Goal: Task Accomplishment & Management: Complete application form

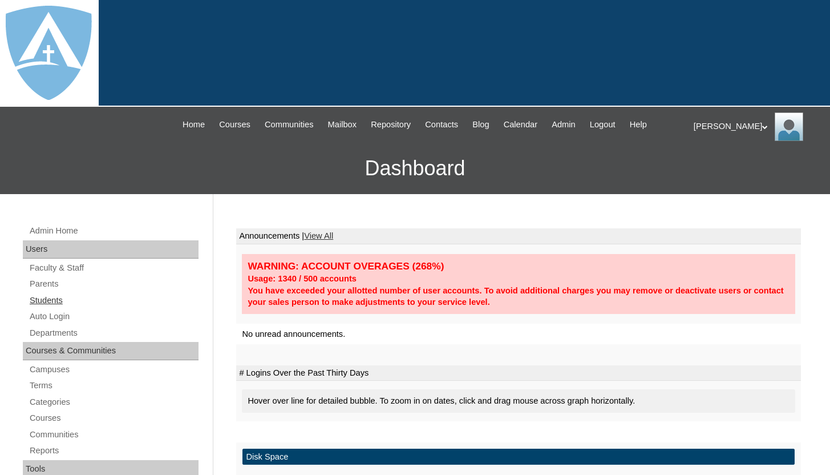
click at [59, 300] on link "Students" at bounding box center [114, 300] width 170 height 14
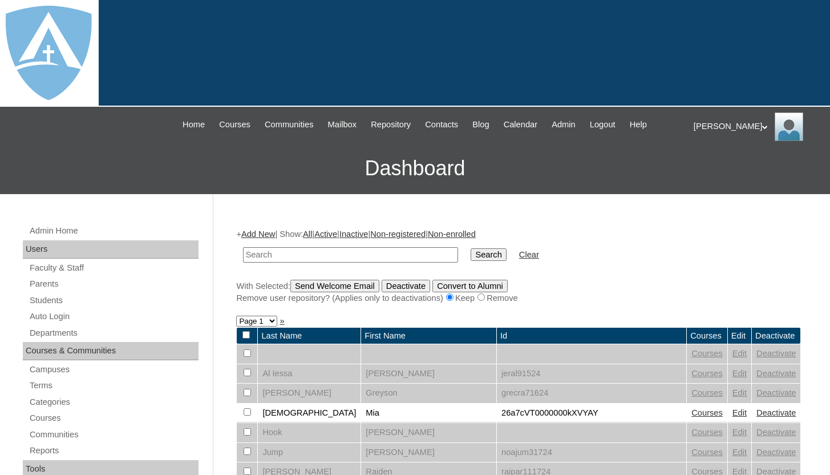
click at [272, 262] on td at bounding box center [350, 254] width 226 height 27
click at [274, 258] on input "text" at bounding box center [350, 254] width 215 height 15
paste input "Kason Johnson"
type input "Kason Johnson"
click at [472, 258] on input "Search" at bounding box center [488, 254] width 35 height 13
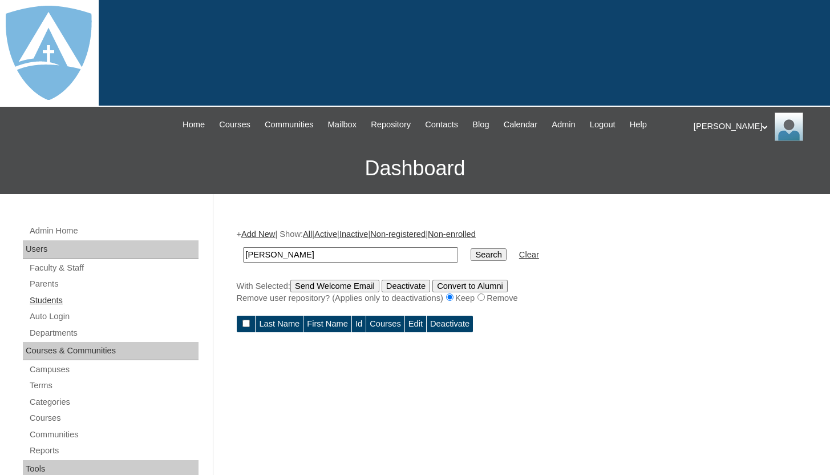
click at [66, 296] on link "Students" at bounding box center [114, 300] width 170 height 14
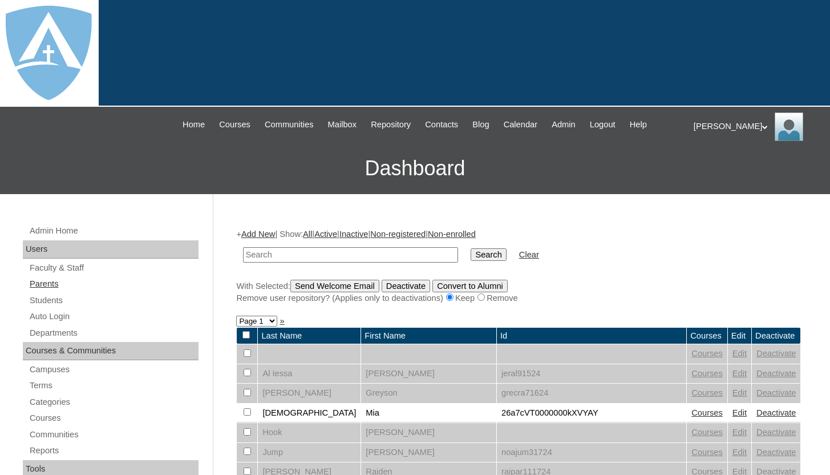
click at [110, 286] on link "Parents" at bounding box center [114, 284] width 170 height 14
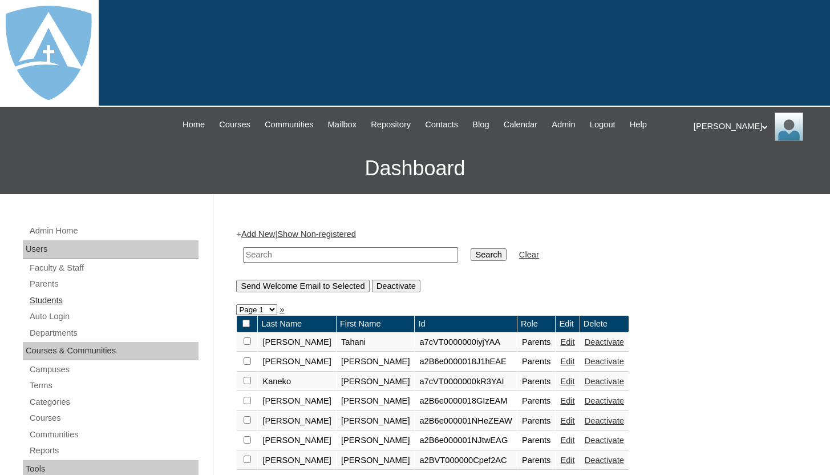
click at [57, 296] on link "Students" at bounding box center [114, 300] width 170 height 14
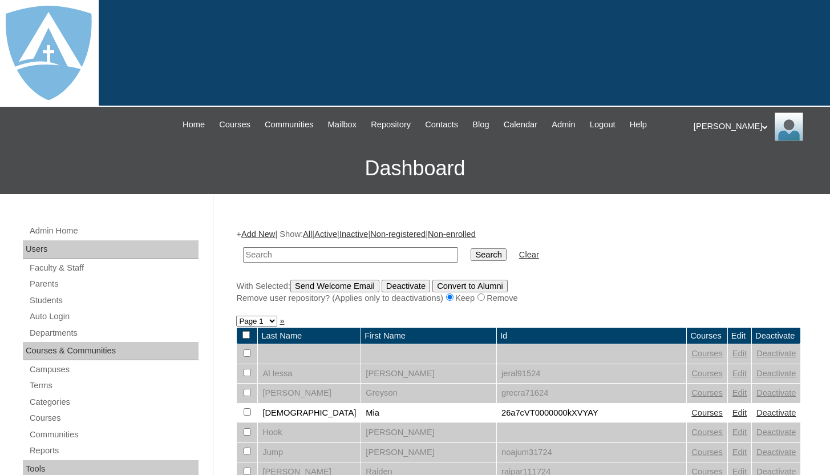
click at [272, 257] on input "text" at bounding box center [350, 254] width 215 height 15
type input "[PERSON_NAME]"
click at [471, 254] on input "Search" at bounding box center [488, 254] width 35 height 13
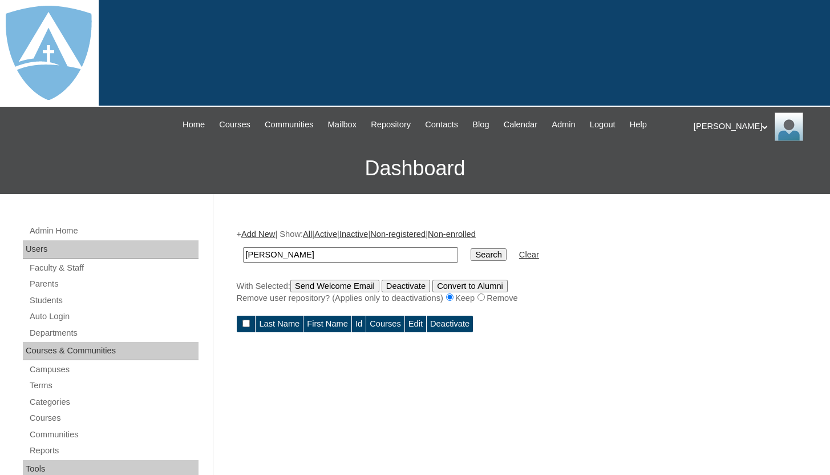
drag, startPoint x: 344, startPoint y: 254, endPoint x: 247, endPoint y: 257, distance: 97.0
click at [247, 257] on input "[PERSON_NAME]" at bounding box center [350, 254] width 215 height 15
click at [63, 299] on link "Students" at bounding box center [114, 300] width 170 height 14
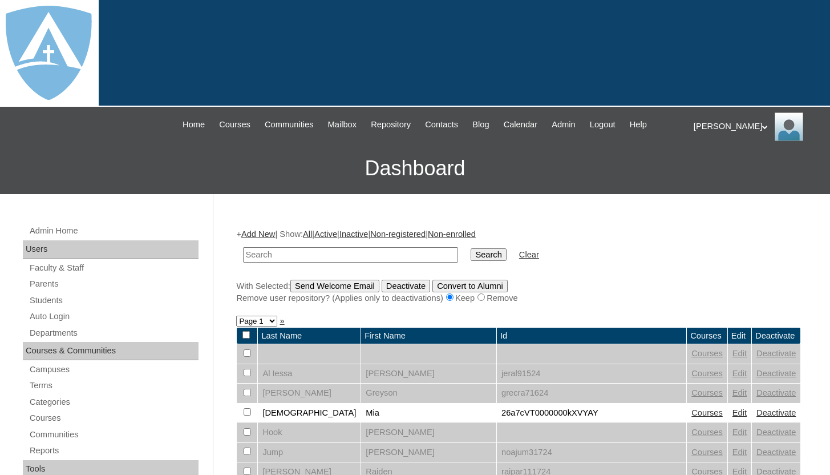
click at [290, 253] on input "text" at bounding box center [350, 254] width 215 height 15
type input "[PERSON_NAME]"
click at [471, 248] on input "Search" at bounding box center [488, 254] width 35 height 13
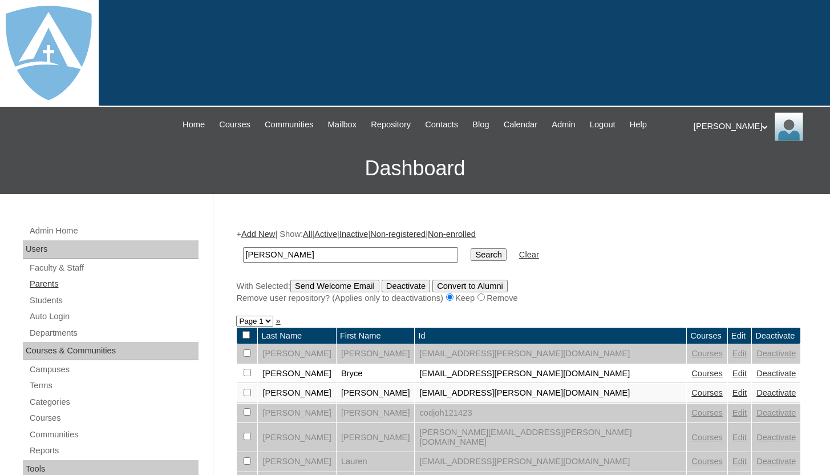
click at [59, 285] on link "Parents" at bounding box center [114, 284] width 170 height 14
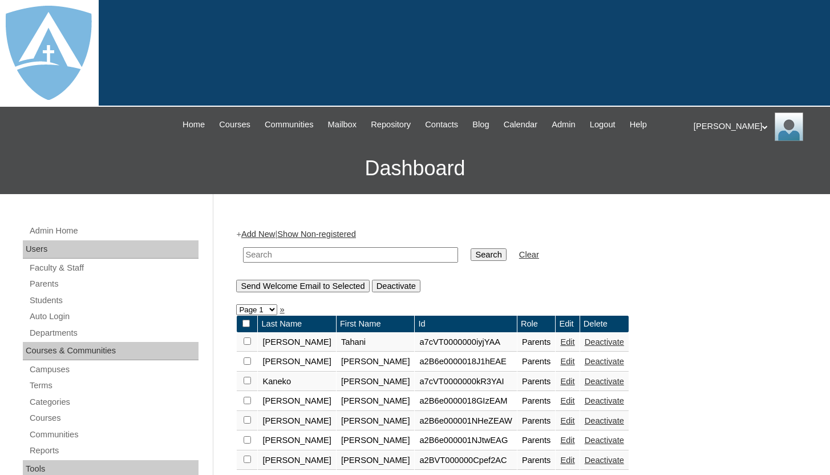
click at [312, 257] on input "text" at bounding box center [350, 254] width 215 height 15
click at [276, 254] on input "text" at bounding box center [350, 254] width 215 height 15
paste input "Renelee Johnson"
type input "Renelee Johnson"
click at [471, 256] on input "Search" at bounding box center [488, 254] width 35 height 13
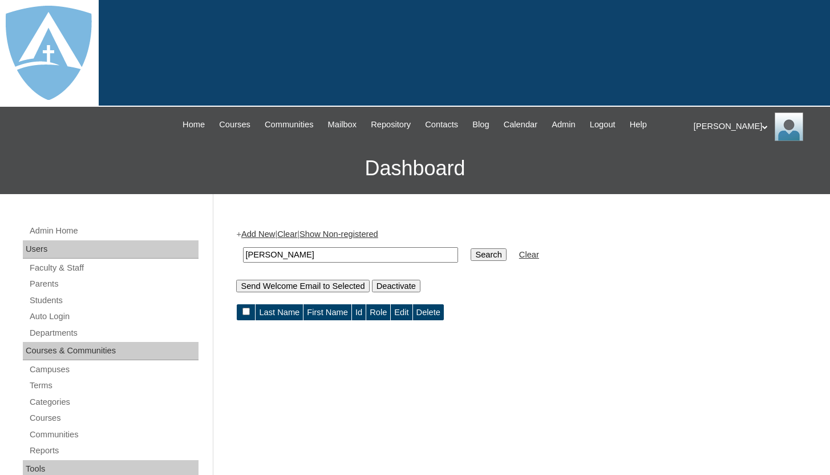
drag, startPoint x: 282, startPoint y: 254, endPoint x: 335, endPoint y: 254, distance: 53.6
click at [335, 254] on input "[PERSON_NAME]" at bounding box center [350, 254] width 215 height 15
type input "Renelee"
click at [483, 252] on input "Search" at bounding box center [488, 254] width 35 height 13
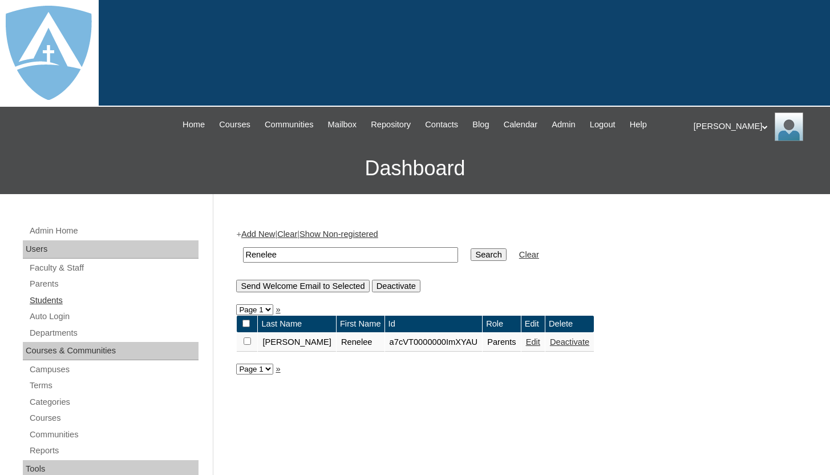
click at [60, 299] on link "Students" at bounding box center [114, 300] width 170 height 14
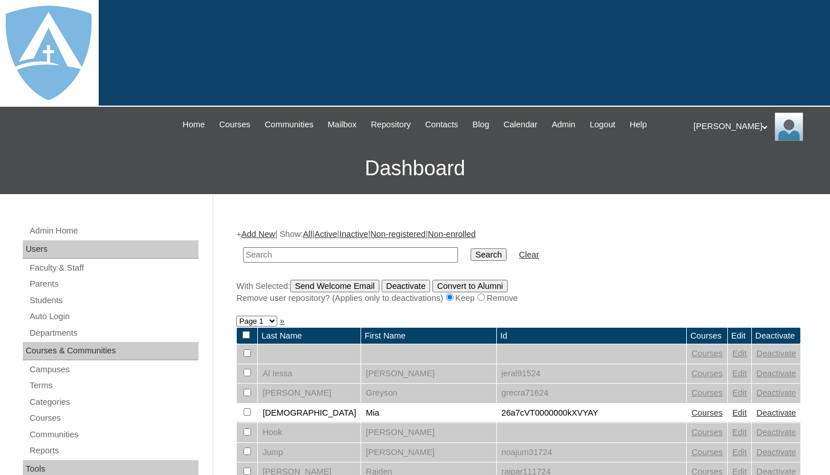
click at [253, 236] on link "Add New" at bounding box center [258, 233] width 34 height 9
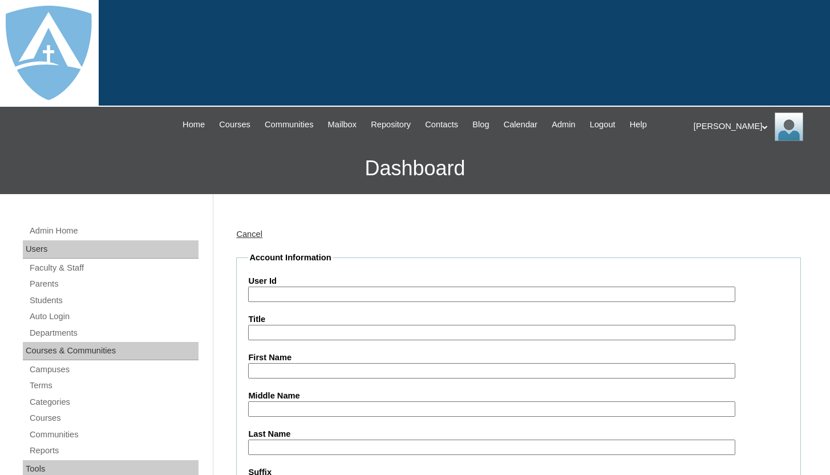
type input "tlambert"
click at [318, 290] on input "User Id" at bounding box center [491, 293] width 487 height 15
click at [318, 291] on input "26" at bounding box center [491, 293] width 487 height 15
paste input "a2BVT000000V0yD2AS"
click at [252, 292] on input "a2BVT000000V0yD2AS" at bounding box center [491, 293] width 487 height 15
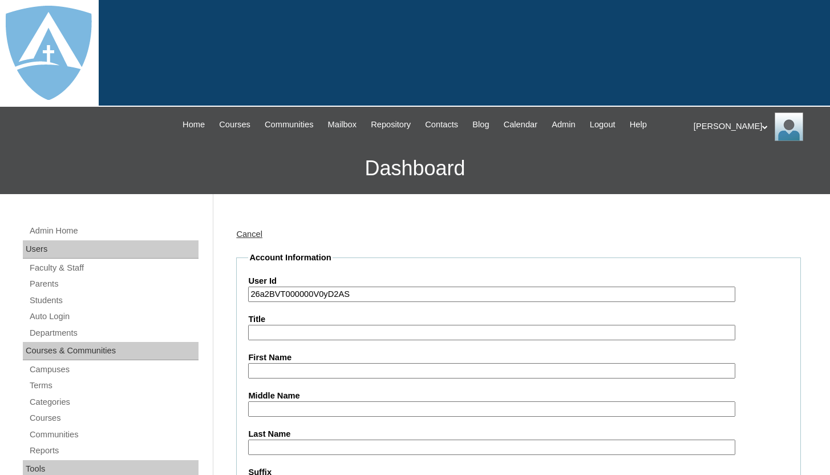
type input "26a2BVT000000V0yD2AS"
click at [269, 369] on input "First Name" at bounding box center [491, 370] width 487 height 15
click at [286, 370] on input "First Name" at bounding box center [491, 370] width 487 height 15
type input "Kason"
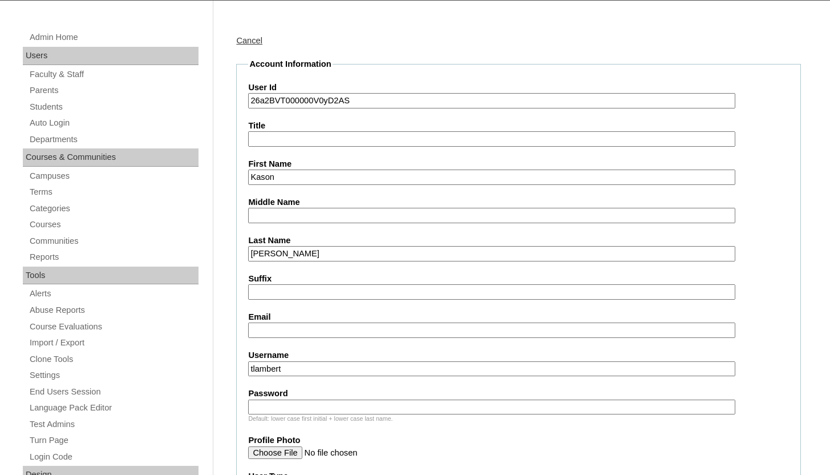
scroll to position [200, 0]
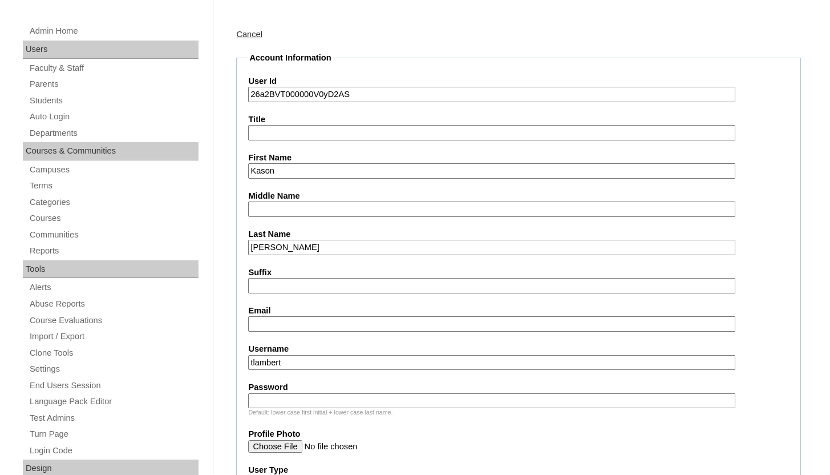
type input "Johnson"
click at [299, 327] on input "Email" at bounding box center [491, 323] width 487 height 15
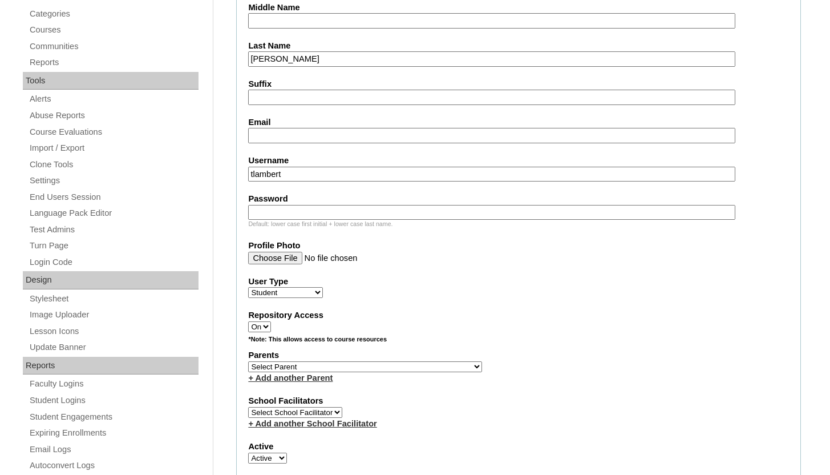
scroll to position [388, 0]
click at [266, 136] on input "Email" at bounding box center [491, 135] width 487 height 15
paste input "kason.johnson@enlightiumstudent.com"
type input "kason.johnson@enlightiumstudent.com"
drag, startPoint x: 291, startPoint y: 177, endPoint x: 254, endPoint y: 176, distance: 37.1
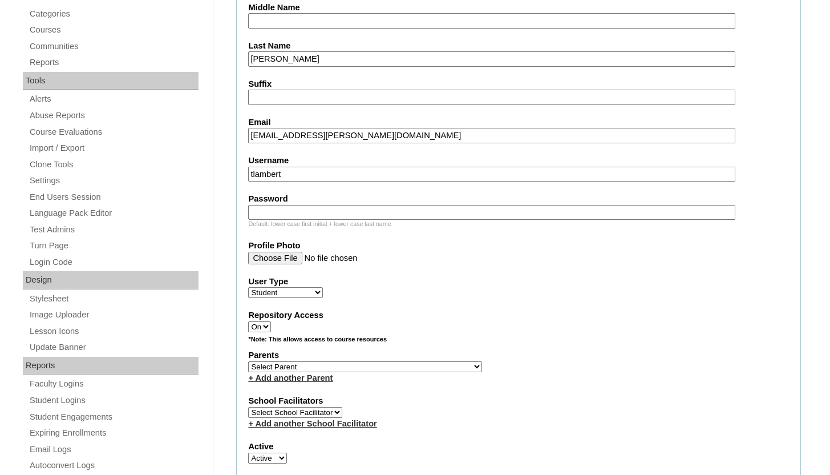
click at [254, 176] on input "tlambert" at bounding box center [491, 174] width 487 height 15
type input "t"
click at [262, 173] on input "Username" at bounding box center [491, 174] width 487 height 15
paste input "kason.johnson@enlightiumstudent.com"
type input "kason.johnson@enlightiumstudent.com"
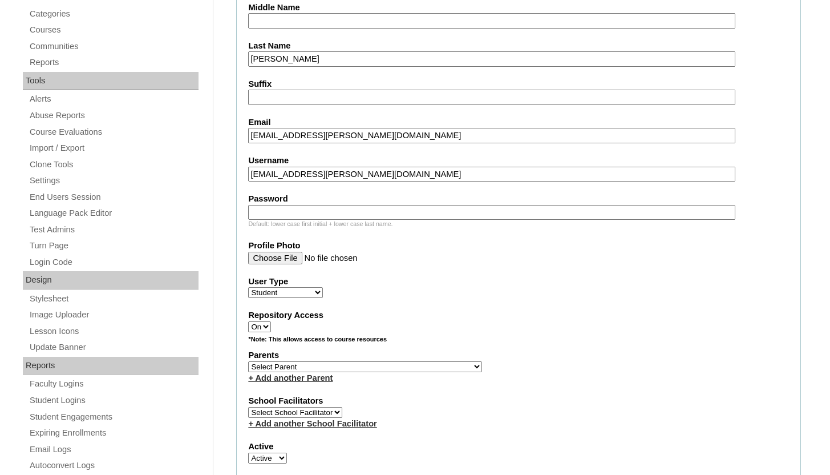
click at [274, 212] on input "Password" at bounding box center [491, 212] width 487 height 15
paste input "kason.johnson@enlightiumstudent.com"
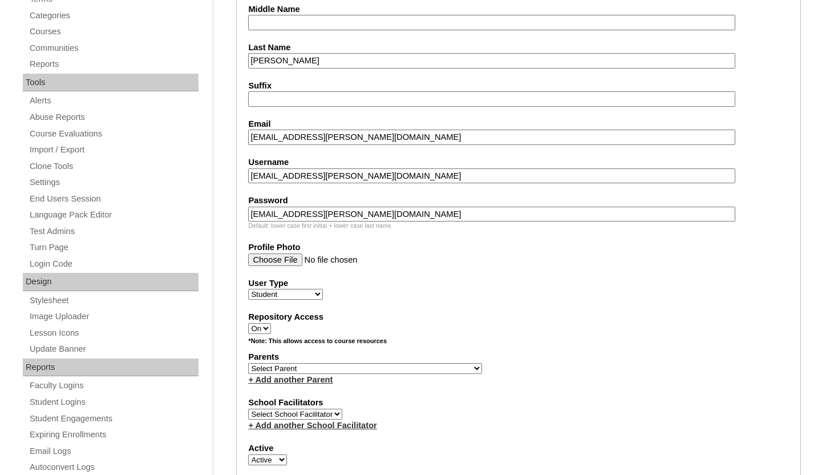
scroll to position [386, 0]
type input "kason.johnson@enlightiumstudent.com"
click at [332, 369] on select "Select Parent Abbas, Tahani Garcia, Rosa Kaneko, Chad Labourdette, Jessica Nich…" at bounding box center [365, 368] width 234 height 11
select select "100722"
click at [248, 363] on select "Select Parent Abbas, Tahani Garcia, Rosa Kaneko, Chad Labourdette, Jessica Nich…" at bounding box center [365, 368] width 234 height 11
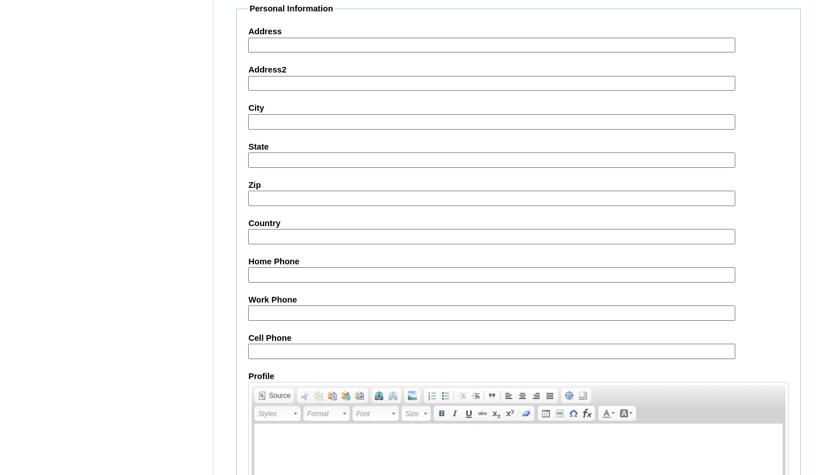
scroll to position [1325, 0]
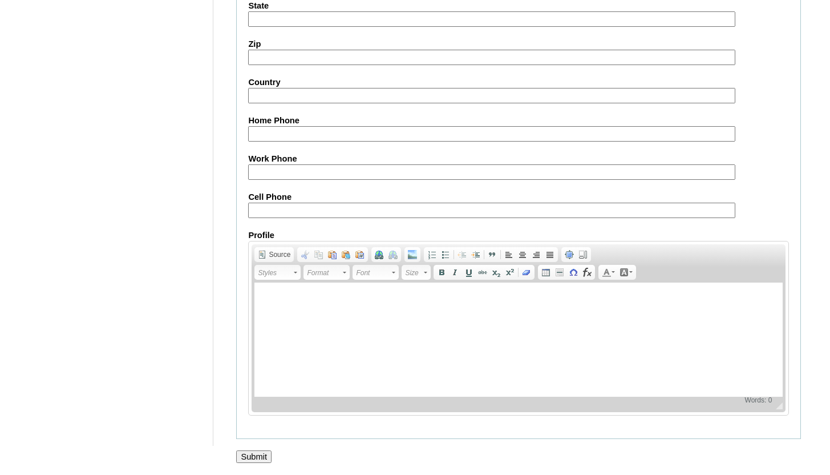
click at [270, 454] on input "Submit" at bounding box center [253, 456] width 35 height 13
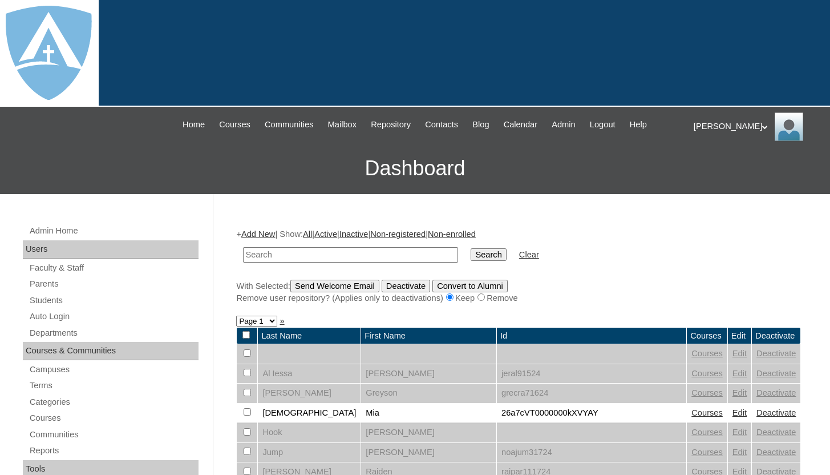
click at [331, 257] on input "text" at bounding box center [350, 254] width 215 height 15
type input "kason"
click at [476, 256] on input "Search" at bounding box center [488, 254] width 35 height 13
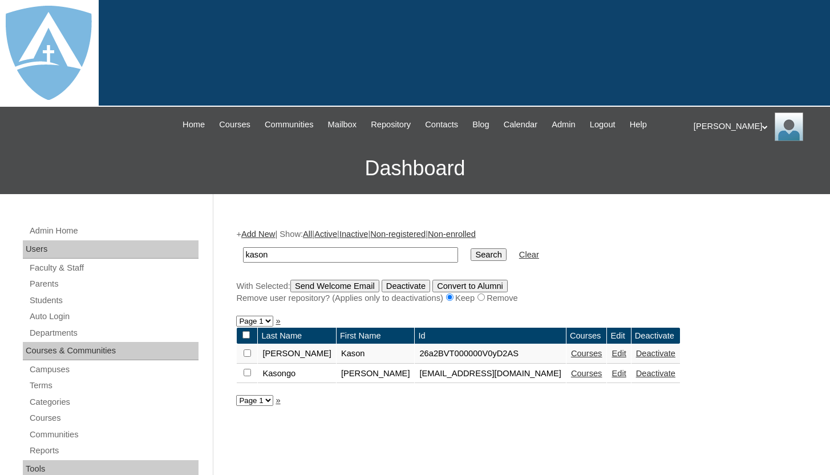
click at [573, 353] on link "Courses" at bounding box center [586, 353] width 31 height 9
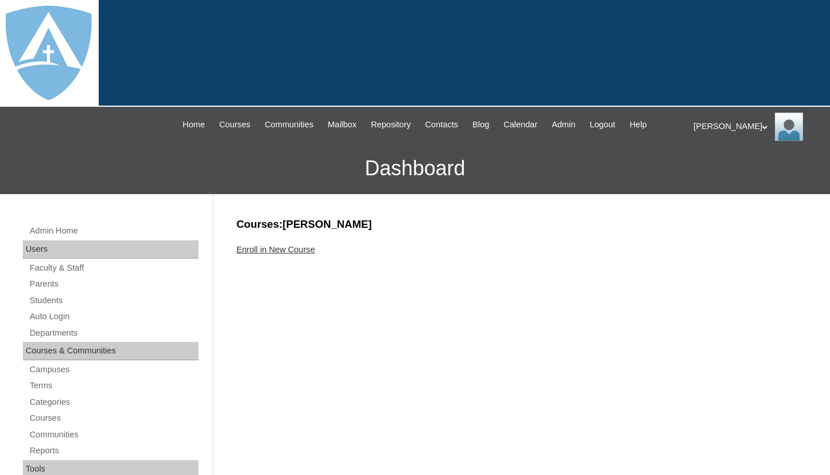
click at [315, 250] on link "Enroll in New Course" at bounding box center [275, 249] width 79 height 9
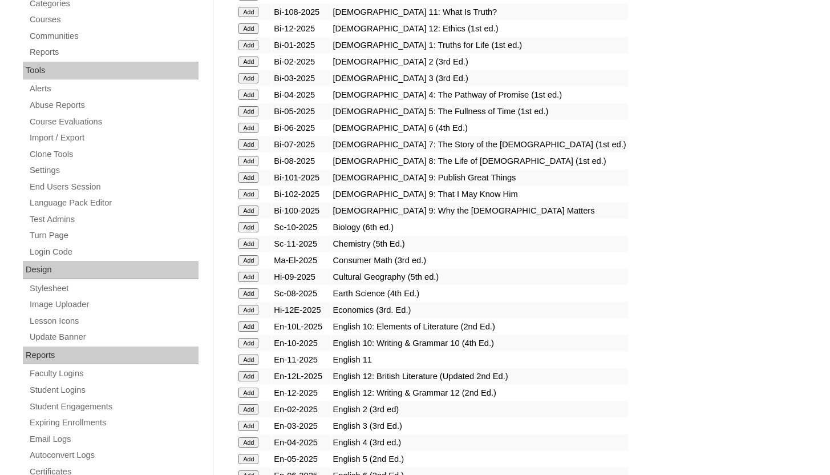
scroll to position [402, 0]
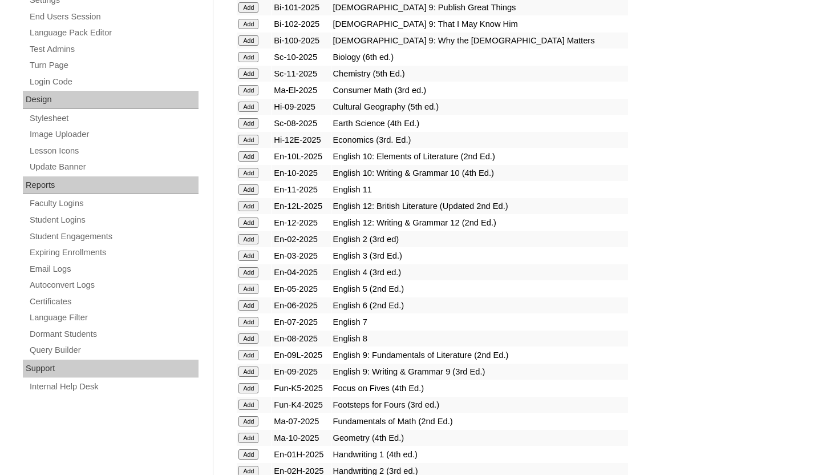
scroll to position [569, 0]
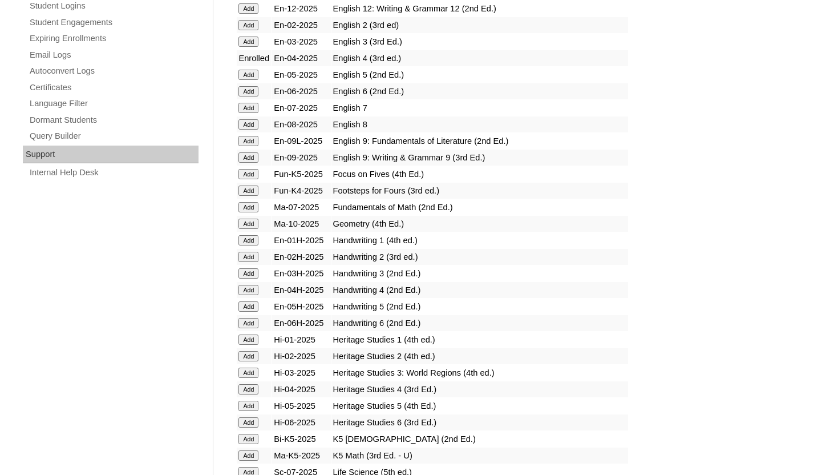
scroll to position [782, 0]
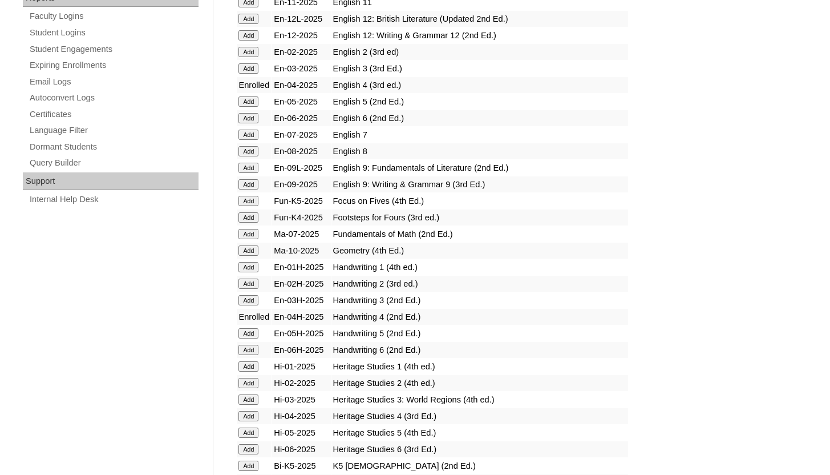
scroll to position [756, 0]
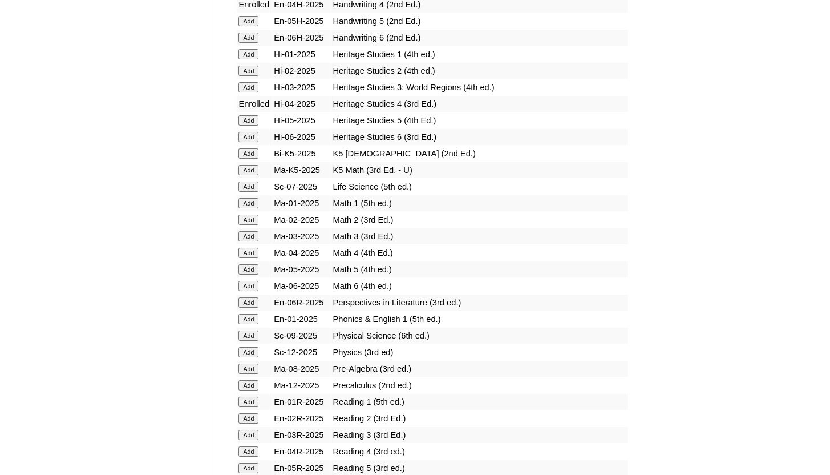
scroll to position [1086, 0]
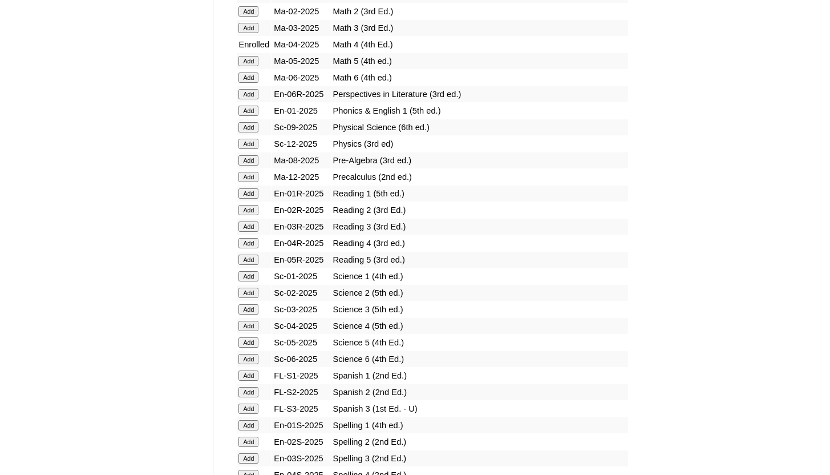
scroll to position [1284, 0]
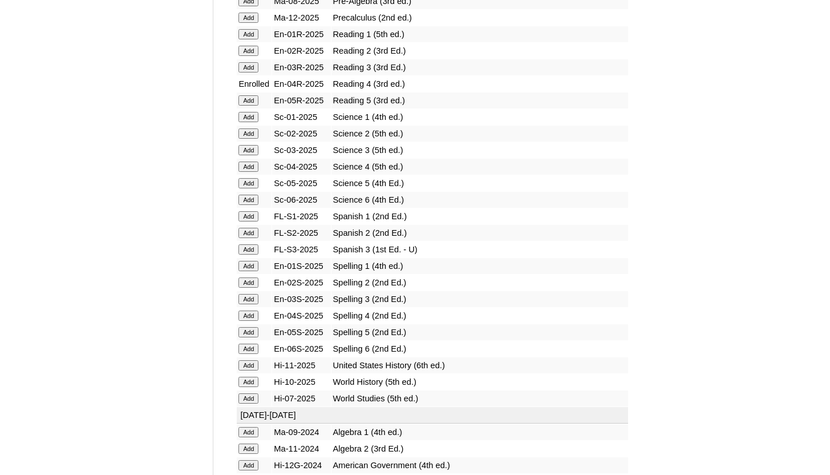
scroll to position [1435, 0]
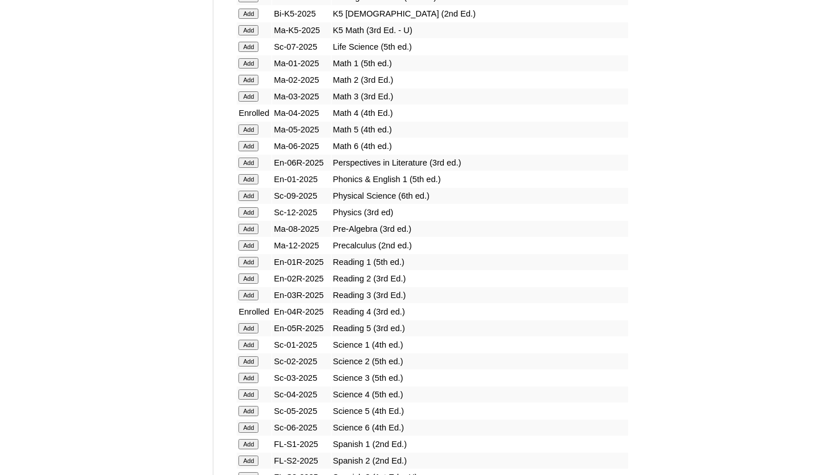
scroll to position [1236, 0]
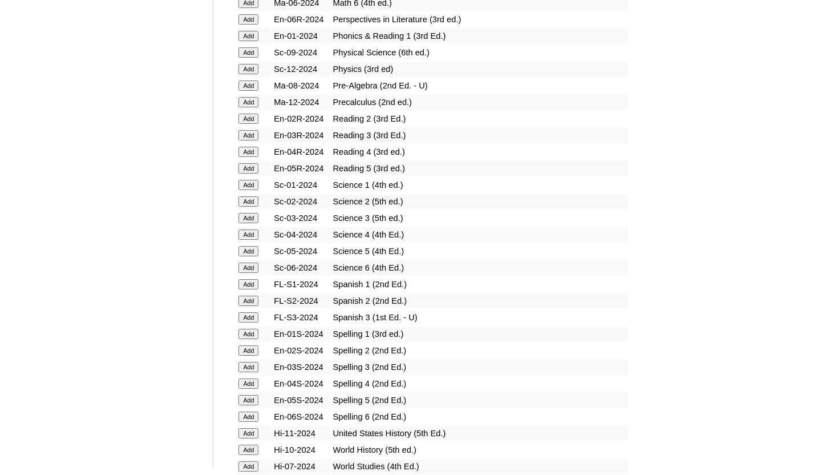
scroll to position [2977, 0]
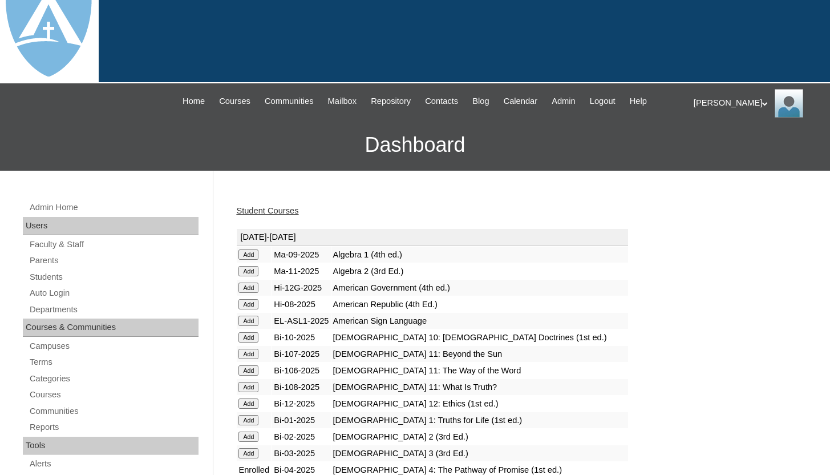
scroll to position [0, 0]
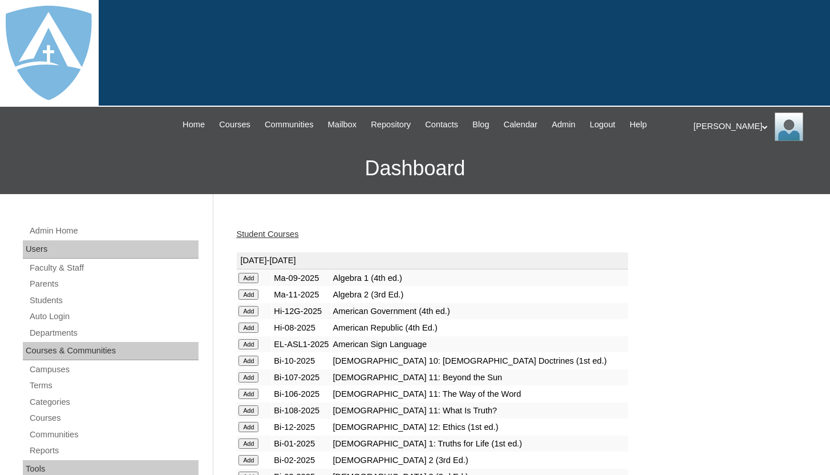
click at [298, 236] on link "Student Courses" at bounding box center [267, 233] width 62 height 9
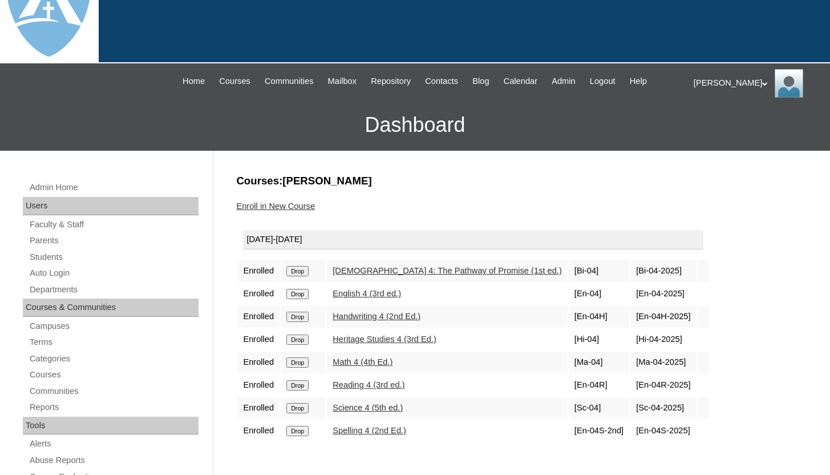
scroll to position [112, 0]
